Goal: Find specific page/section: Find specific page/section

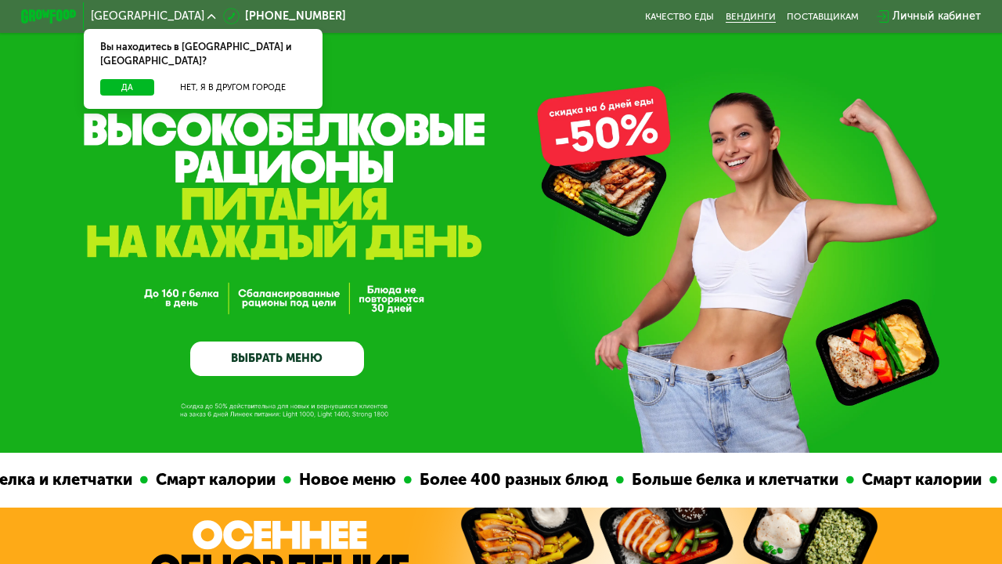
click at [755, 18] on link "Вендинги" at bounding box center [751, 16] width 50 height 11
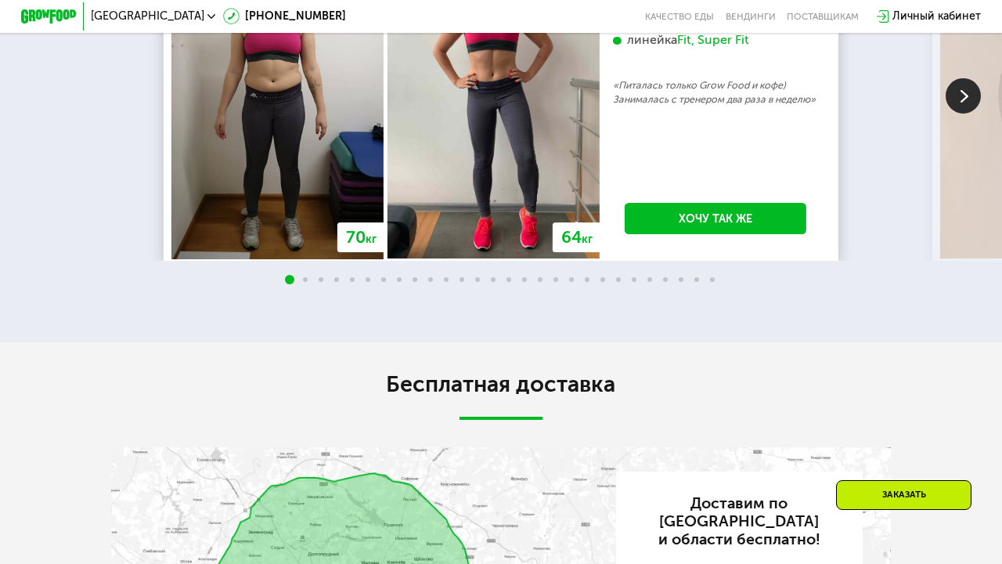
scroll to position [2676, 0]
click at [973, 113] on img at bounding box center [963, 95] width 35 height 35
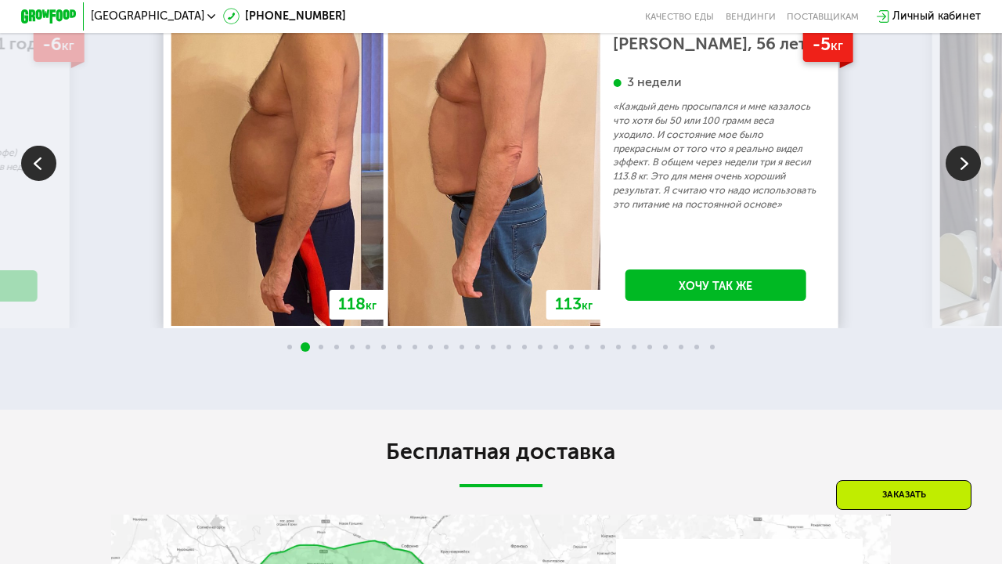
scroll to position [2580, 0]
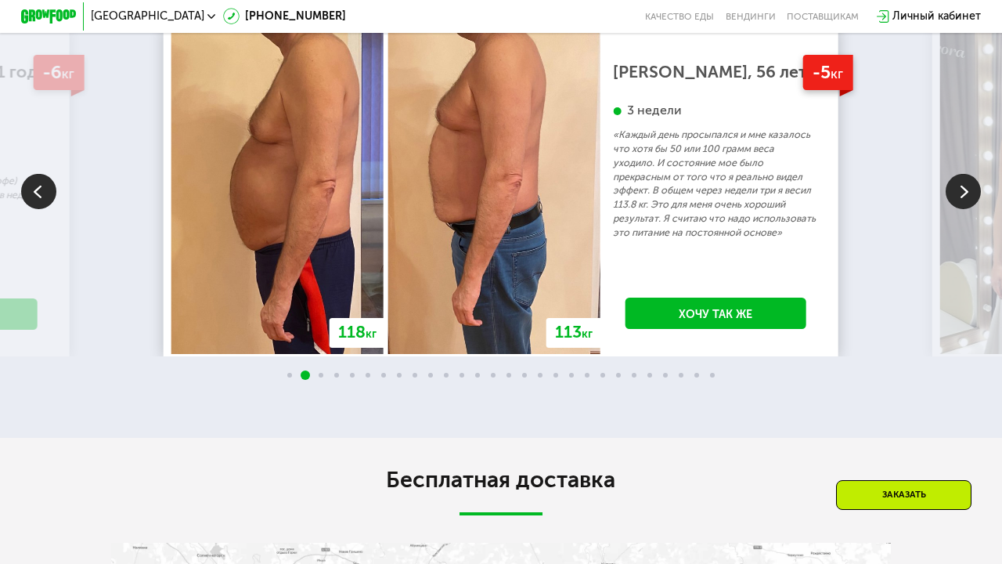
click at [957, 208] on img at bounding box center [963, 190] width 35 height 35
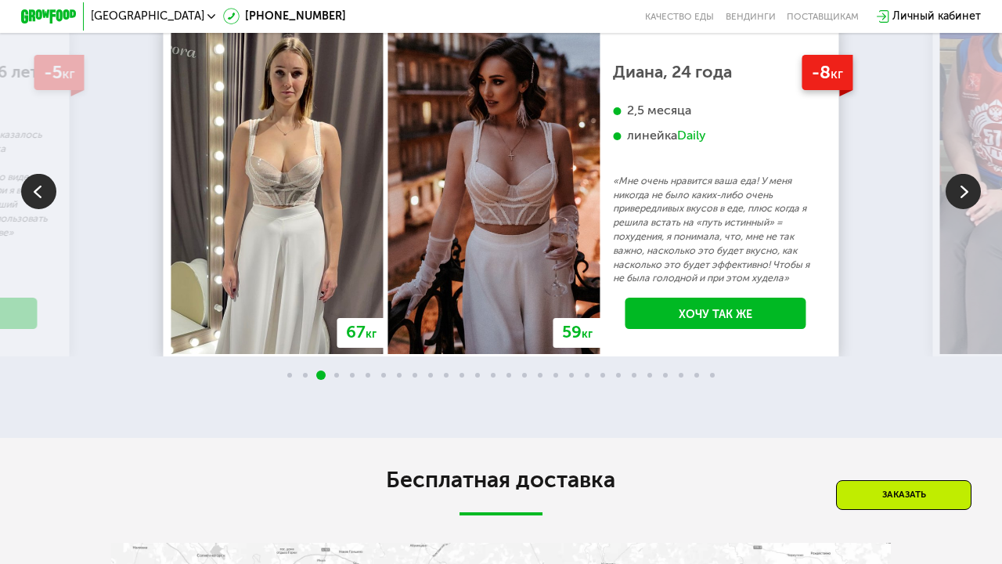
click at [961, 208] on img at bounding box center [963, 190] width 35 height 35
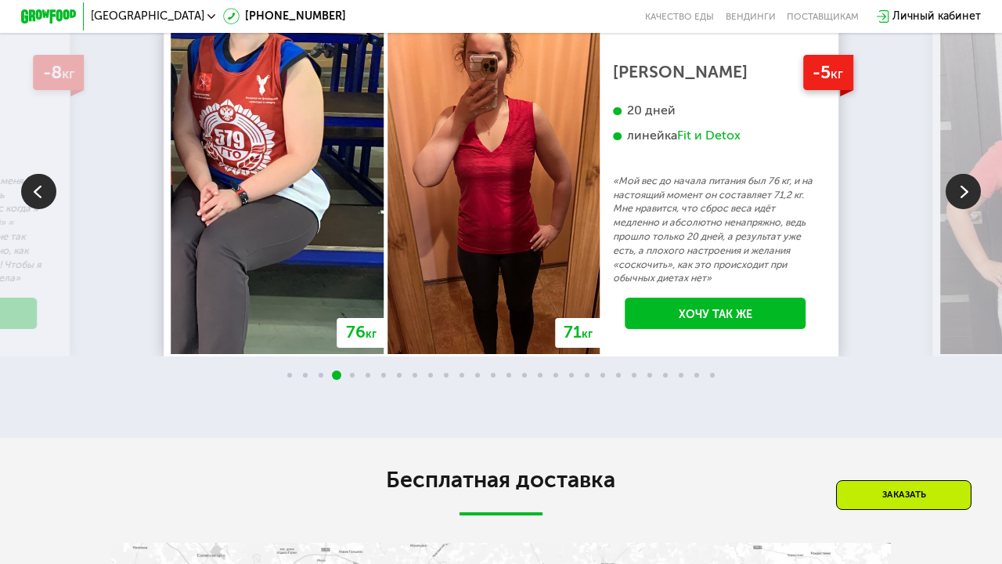
click at [961, 208] on img at bounding box center [963, 190] width 35 height 35
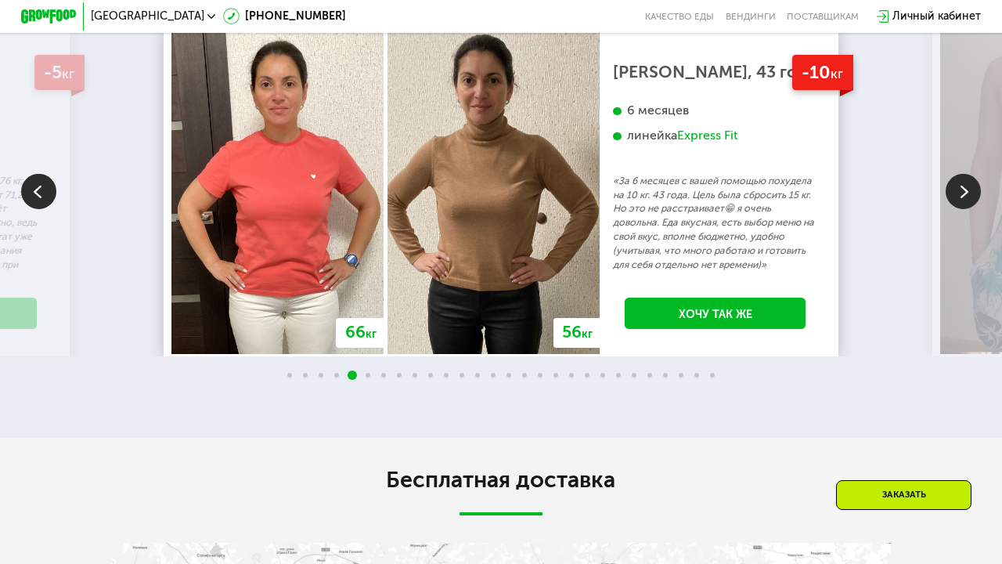
click at [961, 208] on img at bounding box center [963, 190] width 35 height 35
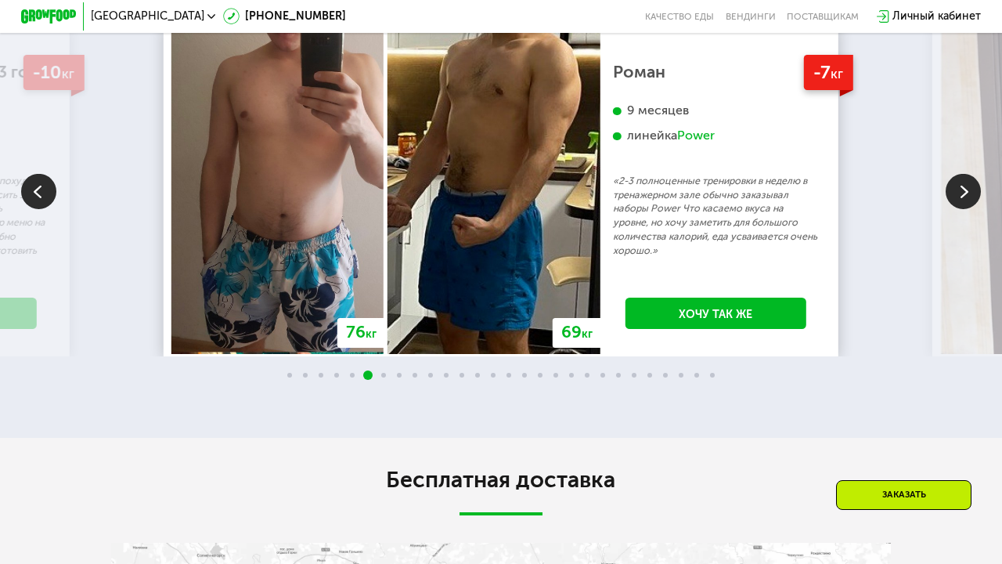
click at [961, 208] on img at bounding box center [963, 190] width 35 height 35
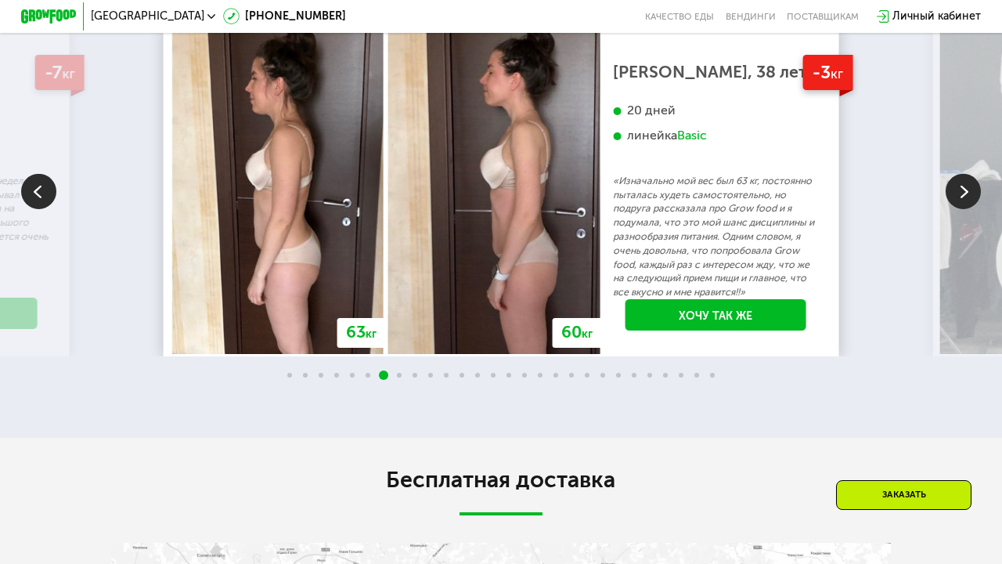
click at [961, 208] on img at bounding box center [963, 190] width 35 height 35
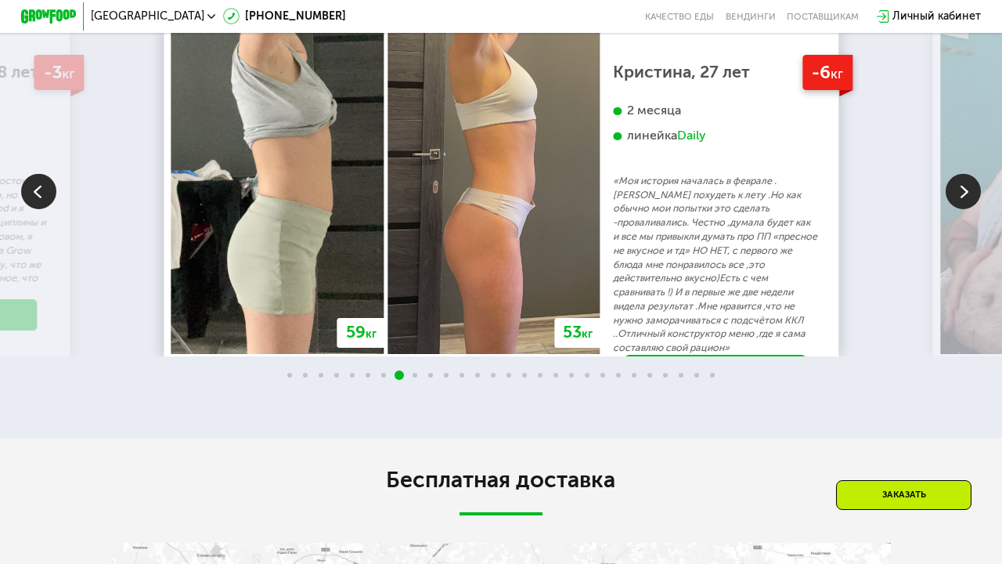
click at [961, 208] on img at bounding box center [963, 190] width 35 height 35
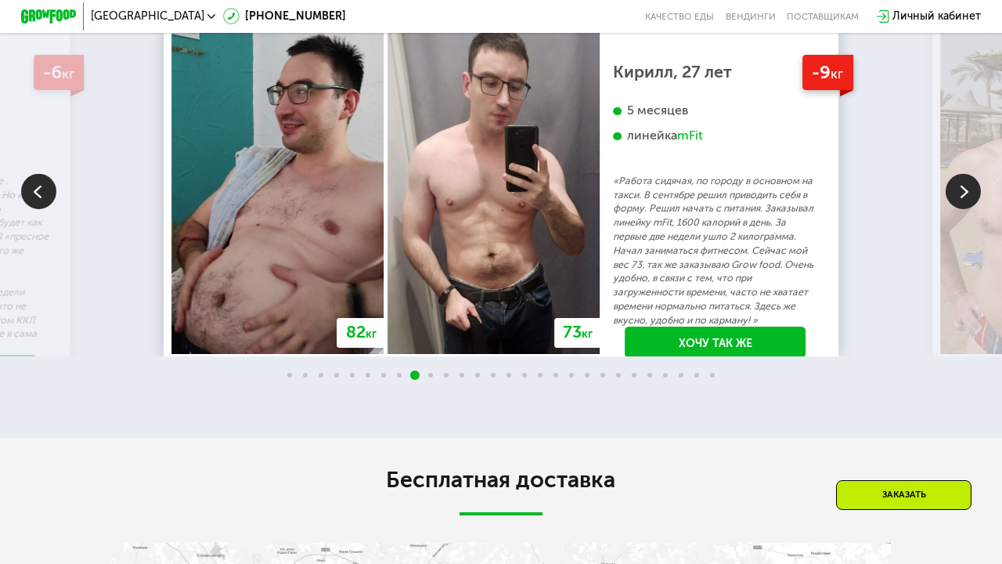
click at [961, 208] on img at bounding box center [963, 190] width 35 height 35
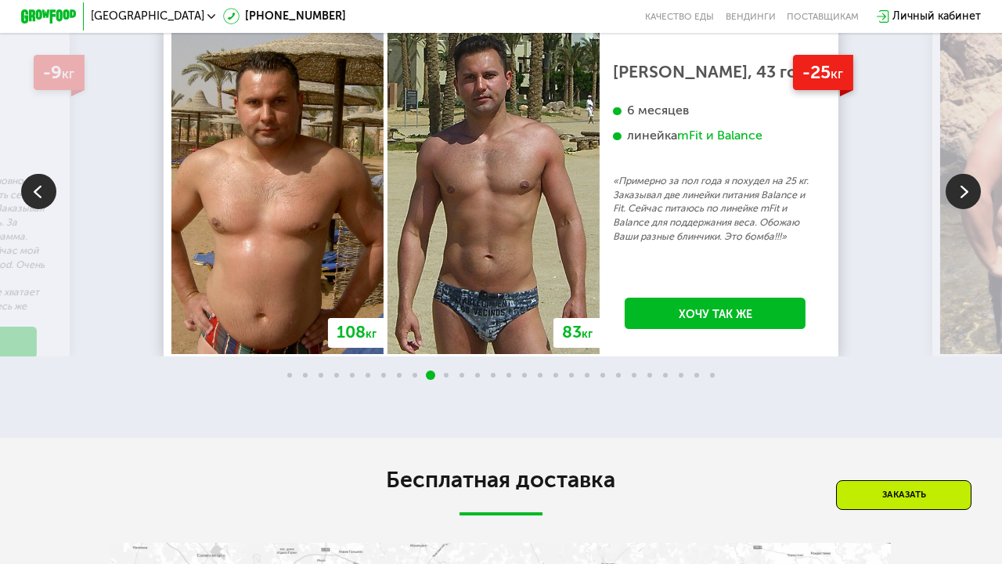
click at [961, 208] on img at bounding box center [963, 190] width 35 height 35
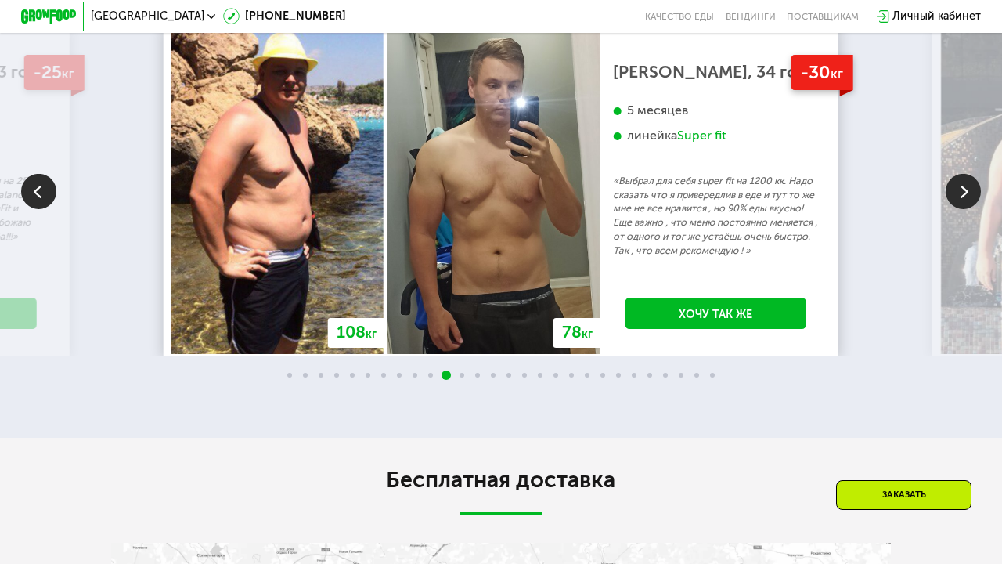
click at [961, 208] on img at bounding box center [963, 190] width 35 height 35
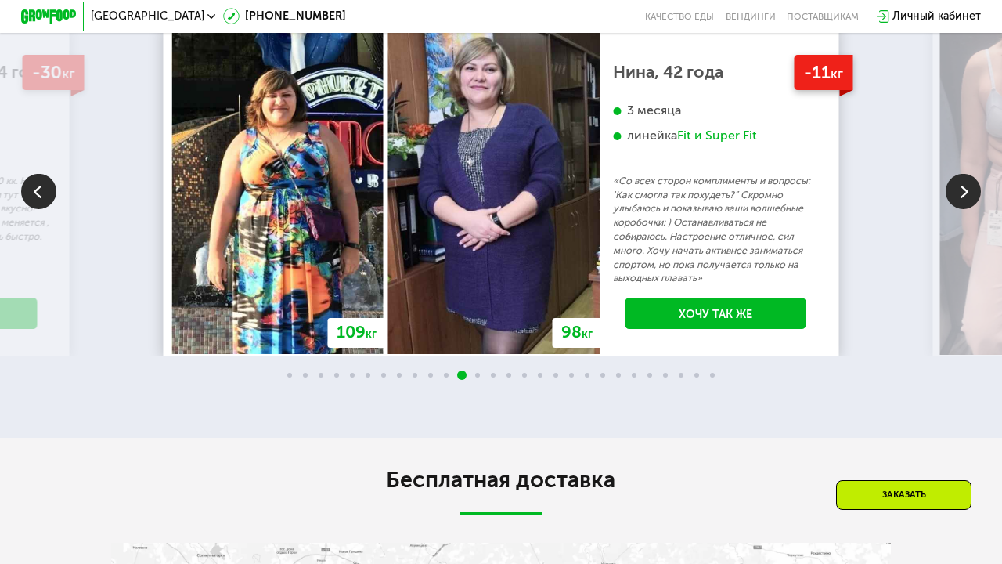
click at [960, 208] on img at bounding box center [963, 190] width 35 height 35
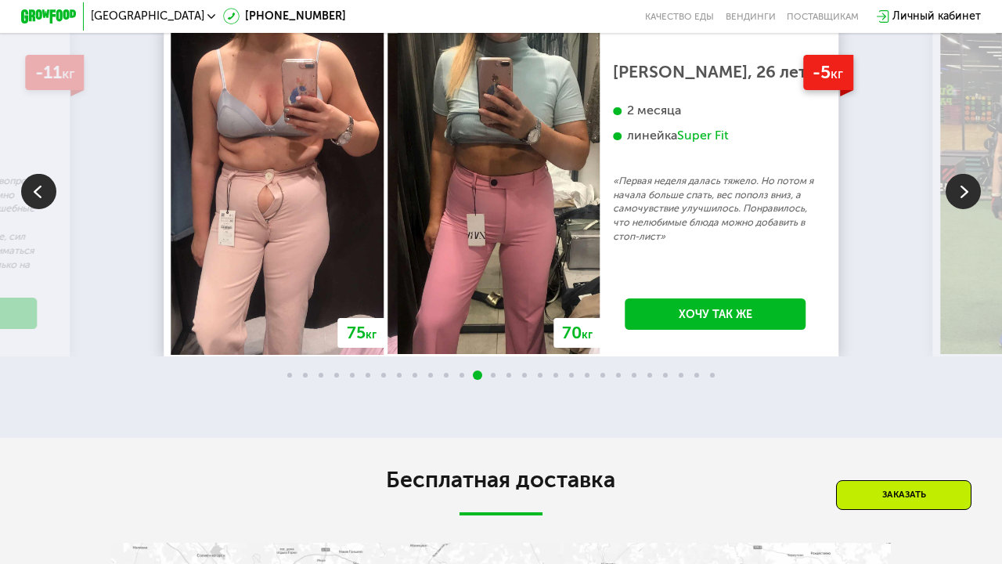
click at [960, 208] on img at bounding box center [963, 190] width 35 height 35
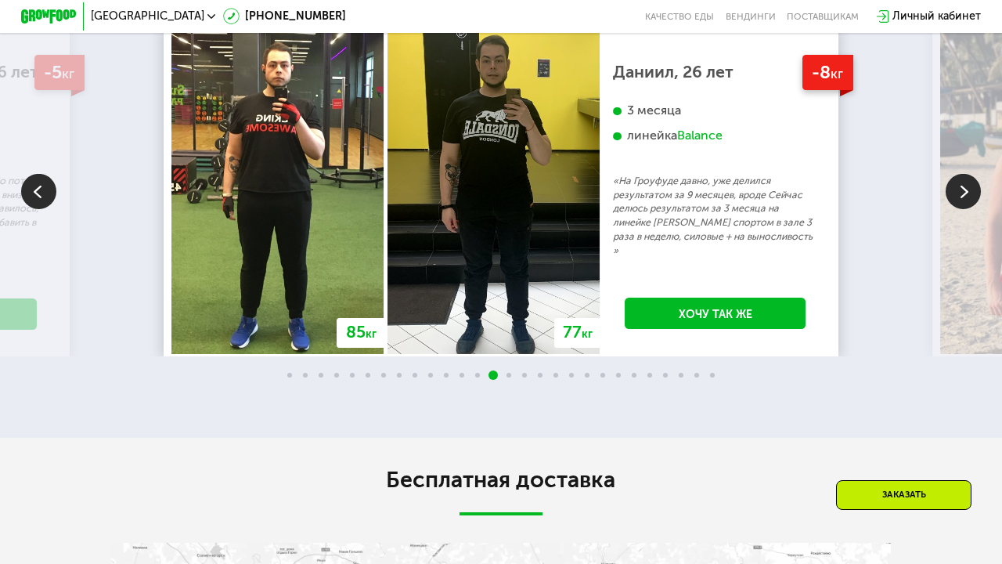
click at [960, 208] on img at bounding box center [963, 190] width 35 height 35
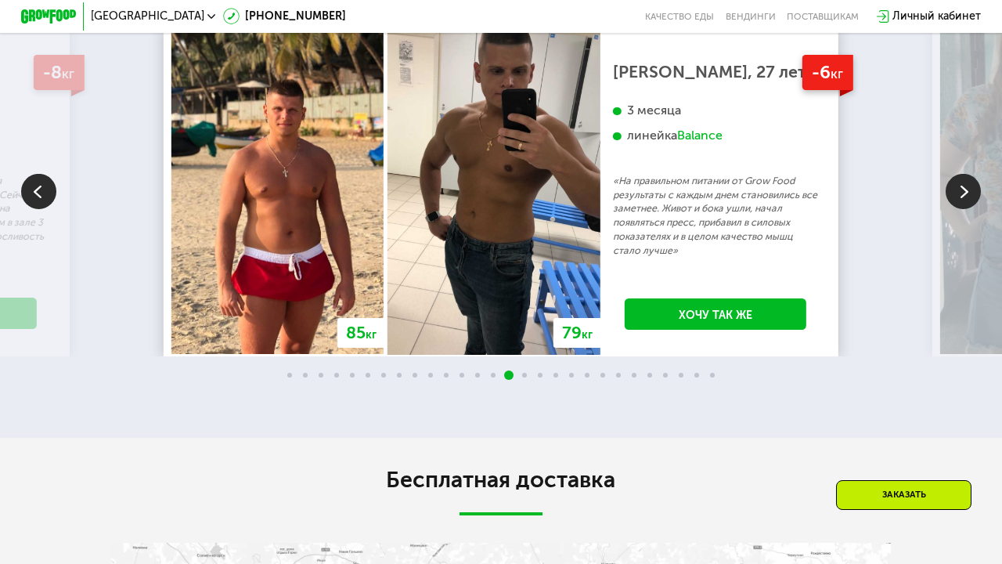
click at [960, 208] on img at bounding box center [963, 190] width 35 height 35
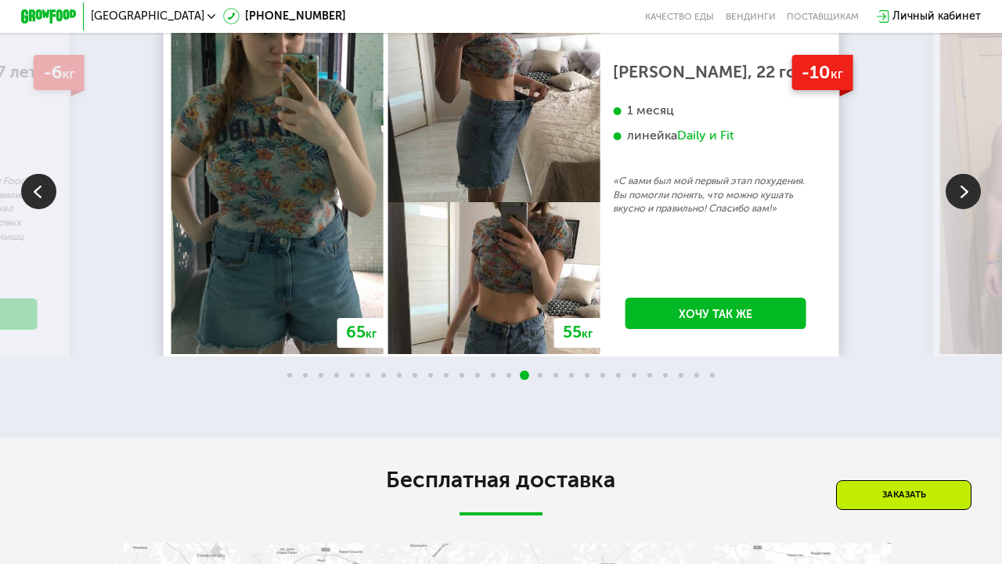
click at [960, 208] on img at bounding box center [963, 190] width 35 height 35
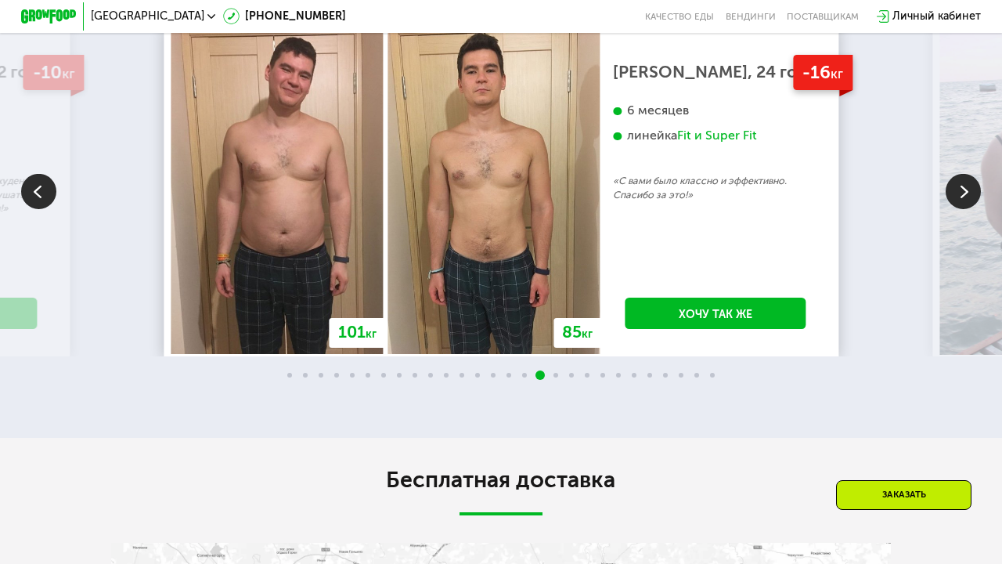
click at [960, 208] on img at bounding box center [963, 190] width 35 height 35
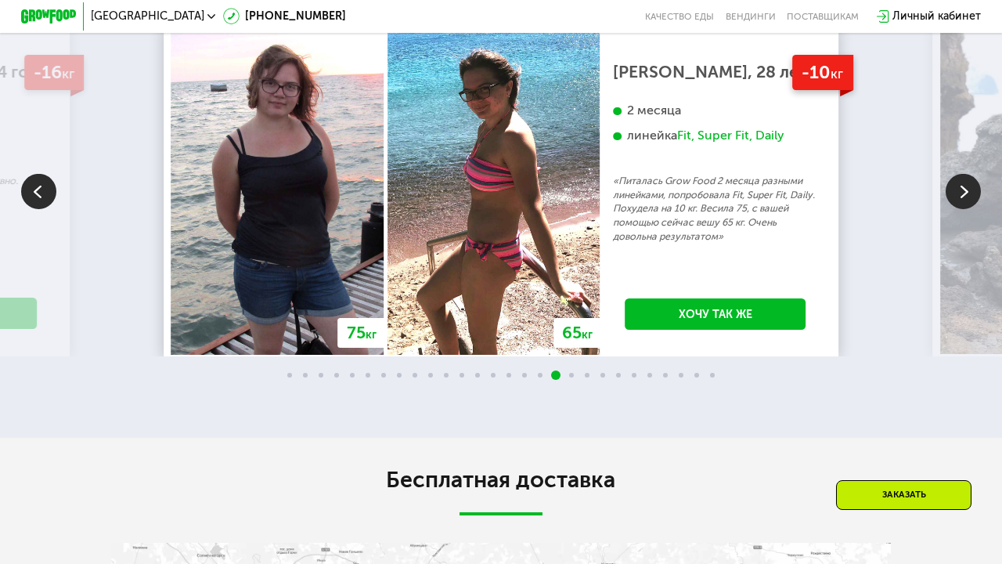
click at [960, 208] on img at bounding box center [963, 190] width 35 height 35
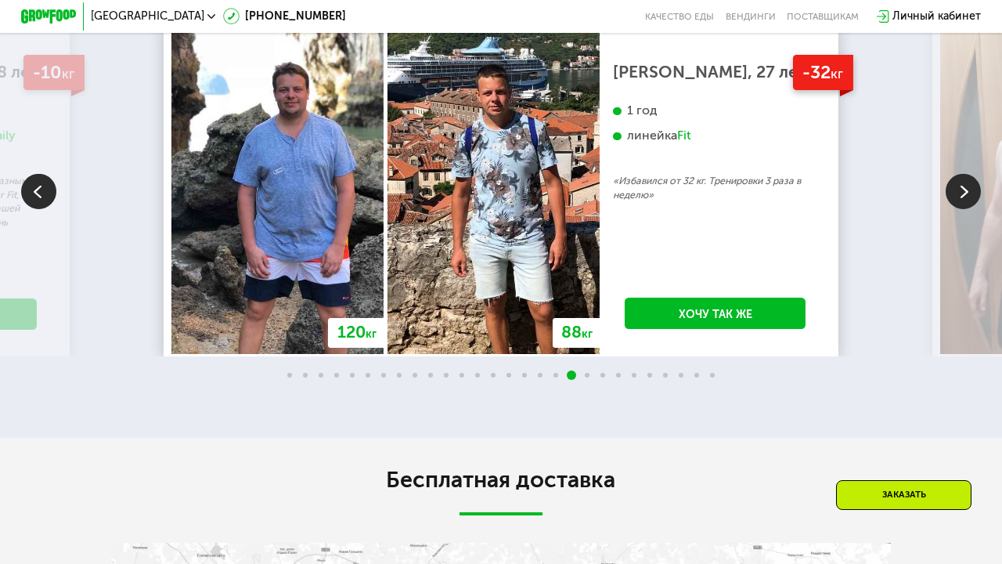
click at [960, 208] on img at bounding box center [963, 190] width 35 height 35
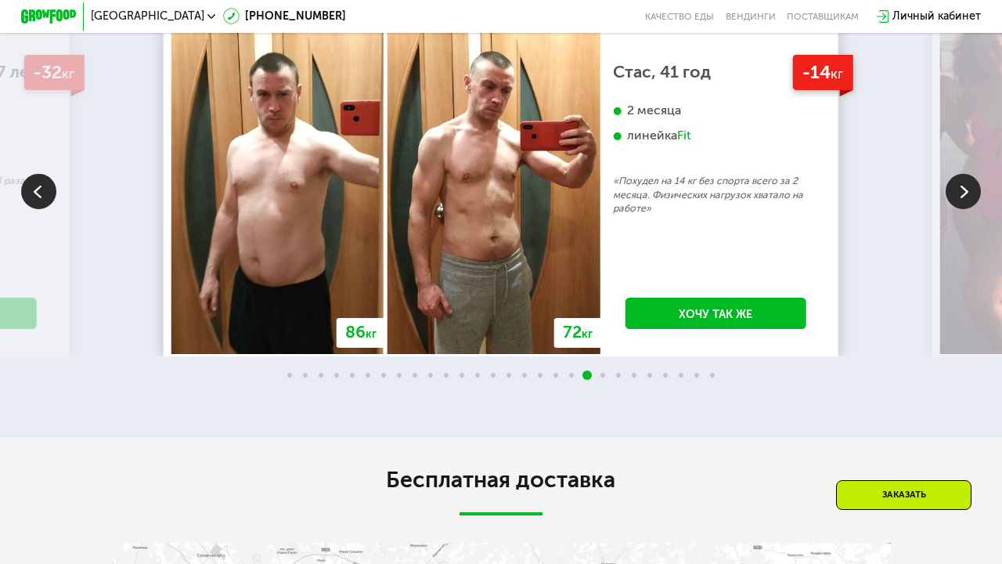
click at [960, 208] on img at bounding box center [963, 190] width 35 height 35
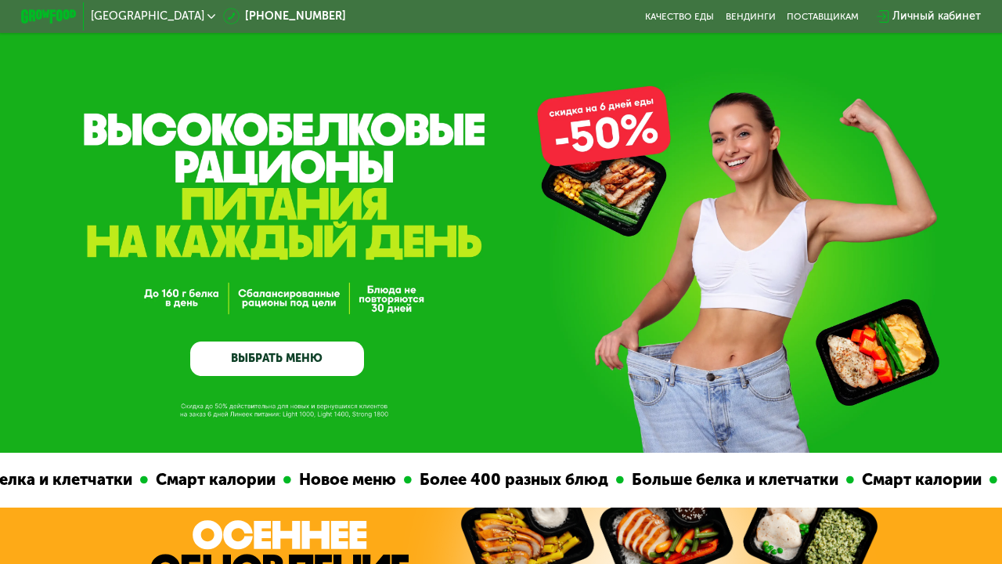
scroll to position [0, 0]
